Goal: Task Accomplishment & Management: Manage account settings

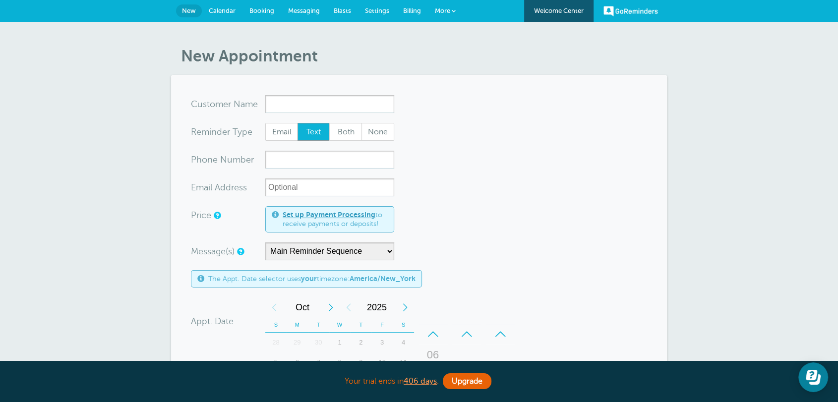
click at [465, 165] on form "You are creating a new customer. To use an existing customer select one from th…" at bounding box center [419, 367] width 456 height 545
click at [406, 8] on span "Billing" at bounding box center [412, 10] width 18 height 7
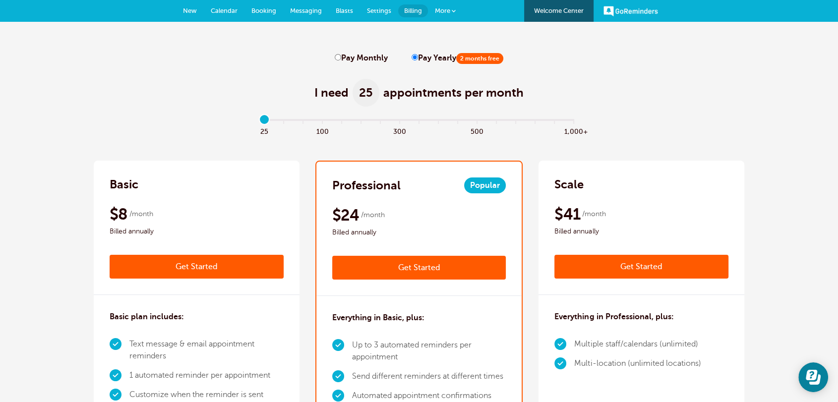
click at [182, 9] on link "New" at bounding box center [190, 11] width 28 height 22
